Goal: Find contact information: Find contact information

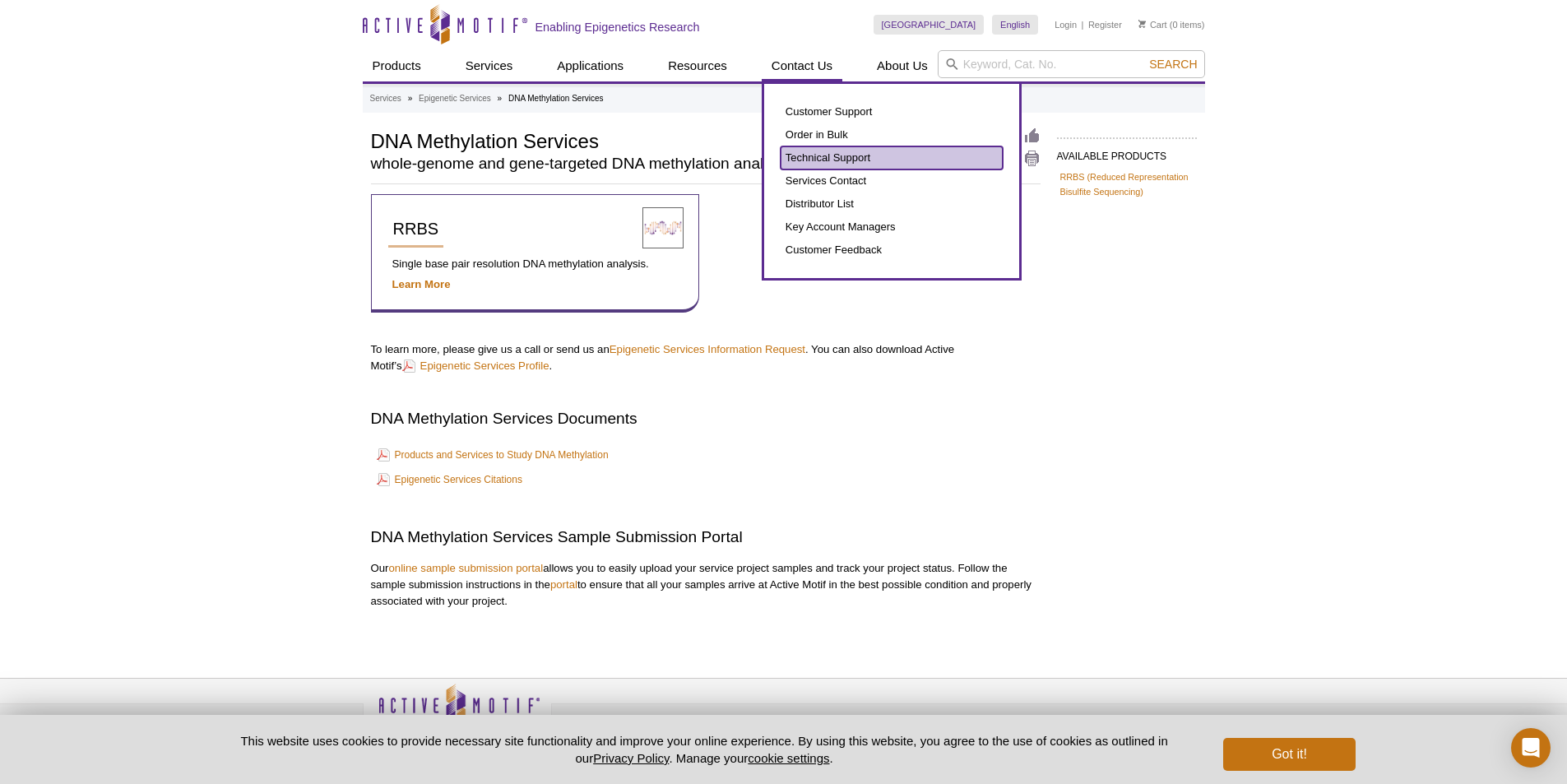
click at [820, 148] on link "Technical Support" at bounding box center [891, 158] width 222 height 23
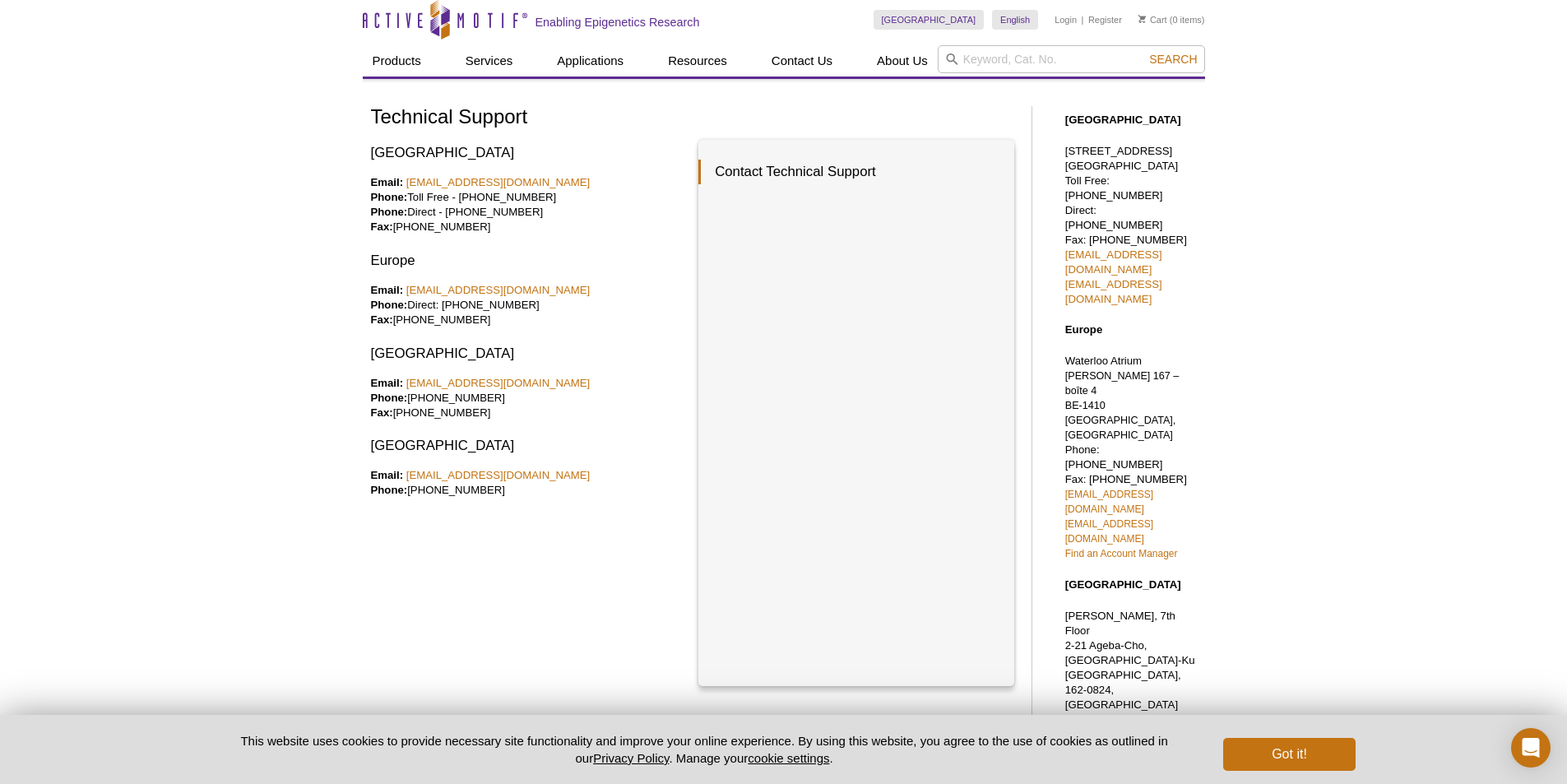
scroll to position [4, 0]
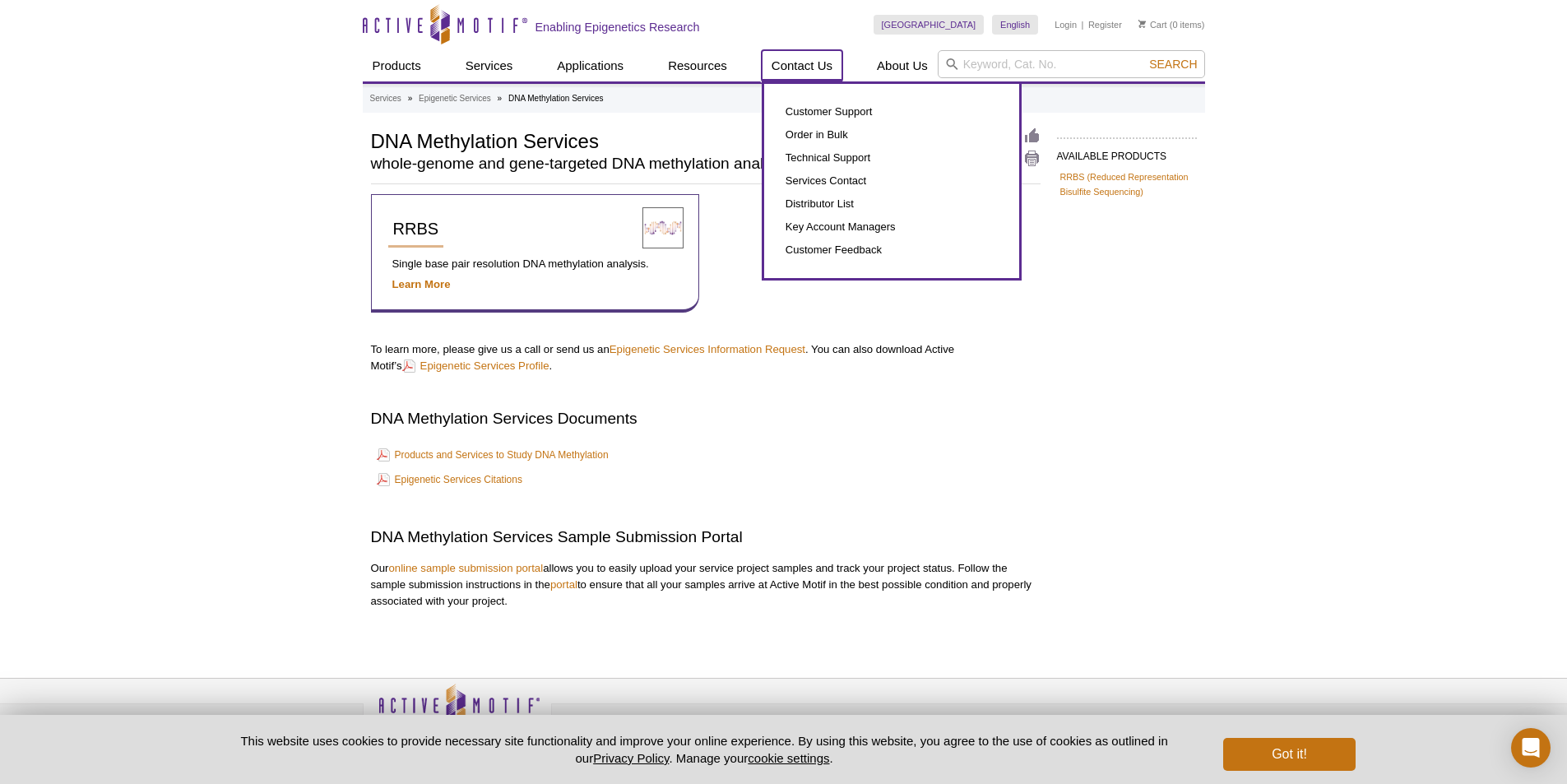
click at [812, 65] on link "Contact Us" at bounding box center [801, 65] width 80 height 31
click at [811, 177] on link "Services Contact" at bounding box center [891, 181] width 222 height 23
